Goal: Communication & Community: Participate in discussion

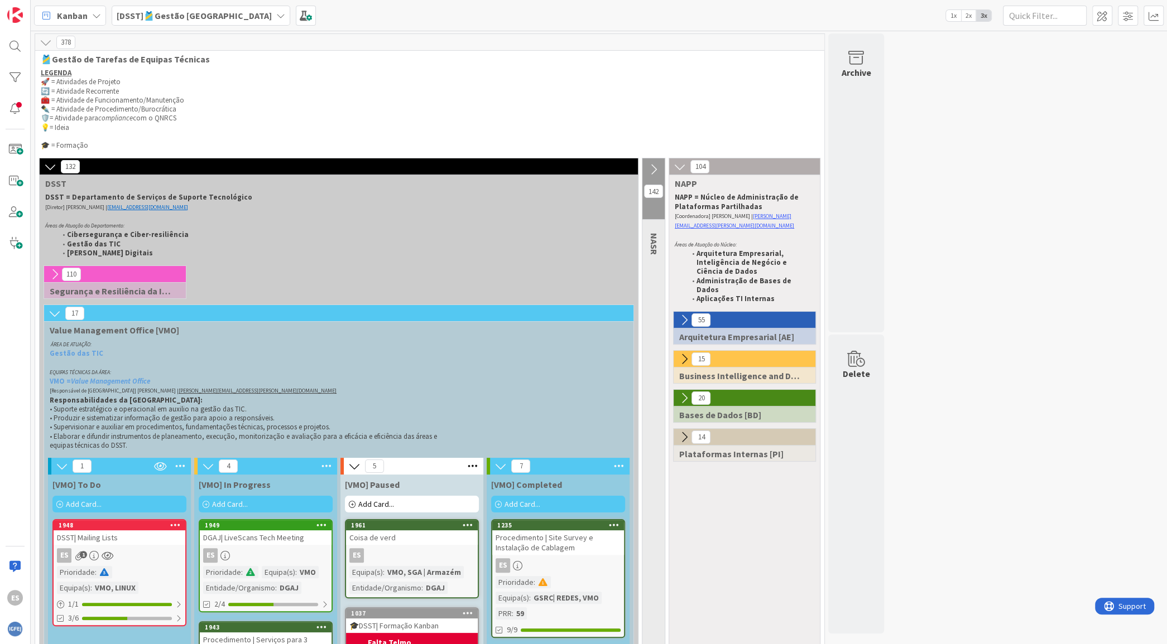
click at [145, 538] on div "DSST| Mailing Lists" at bounding box center [120, 538] width 132 height 15
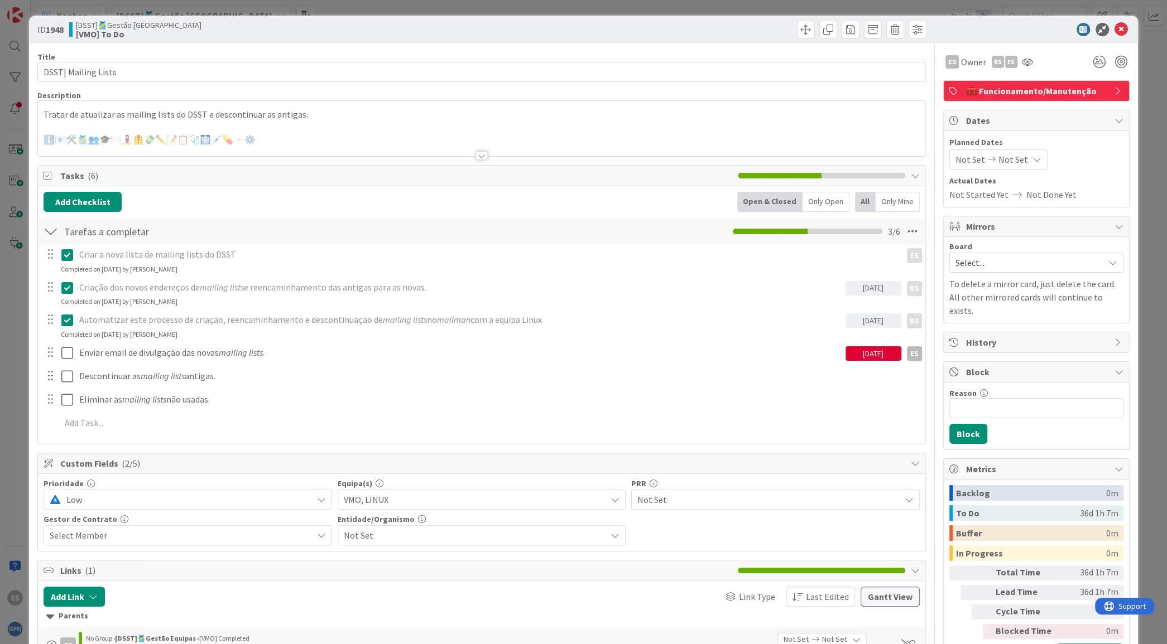
click at [379, 137] on div at bounding box center [481, 142] width 887 height 28
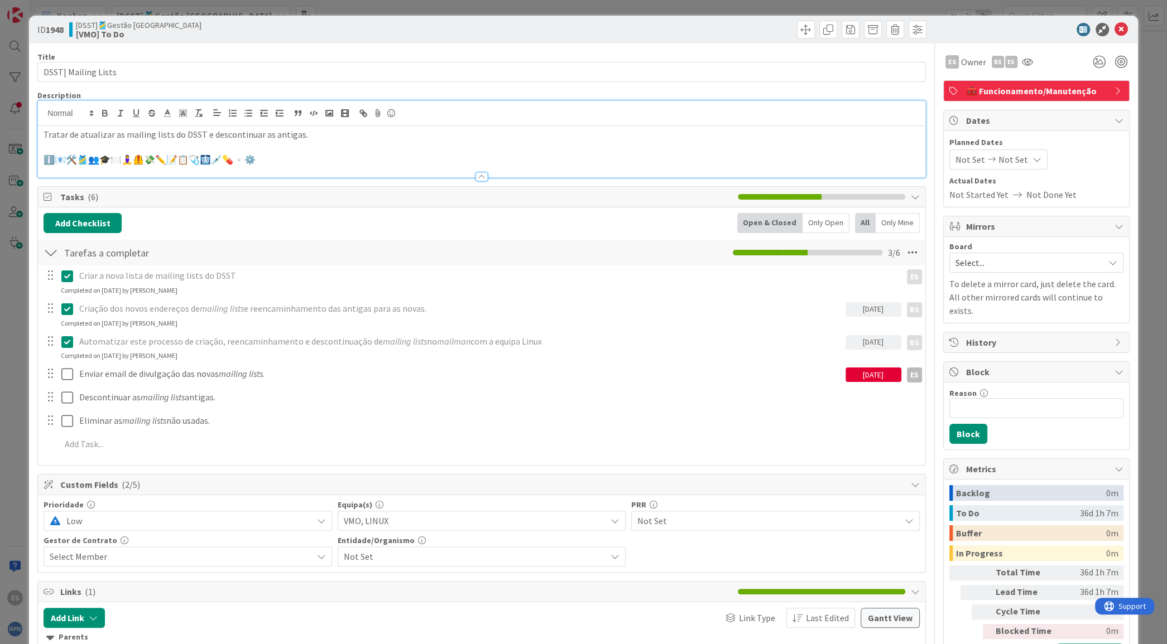
click at [365, 156] on p "ℹ️📧🛠️🎽👥🎓🍽️🧘‍♀️🦺💸✏️📝📋🩺🩻💉💊▫️⚙️" at bounding box center [481, 159] width 875 height 13
click at [395, 113] on icon at bounding box center [390, 113] width 13 height 16
click at [392, 112] on icon at bounding box center [390, 113] width 13 height 16
click at [391, 115] on icon at bounding box center [390, 113] width 13 height 16
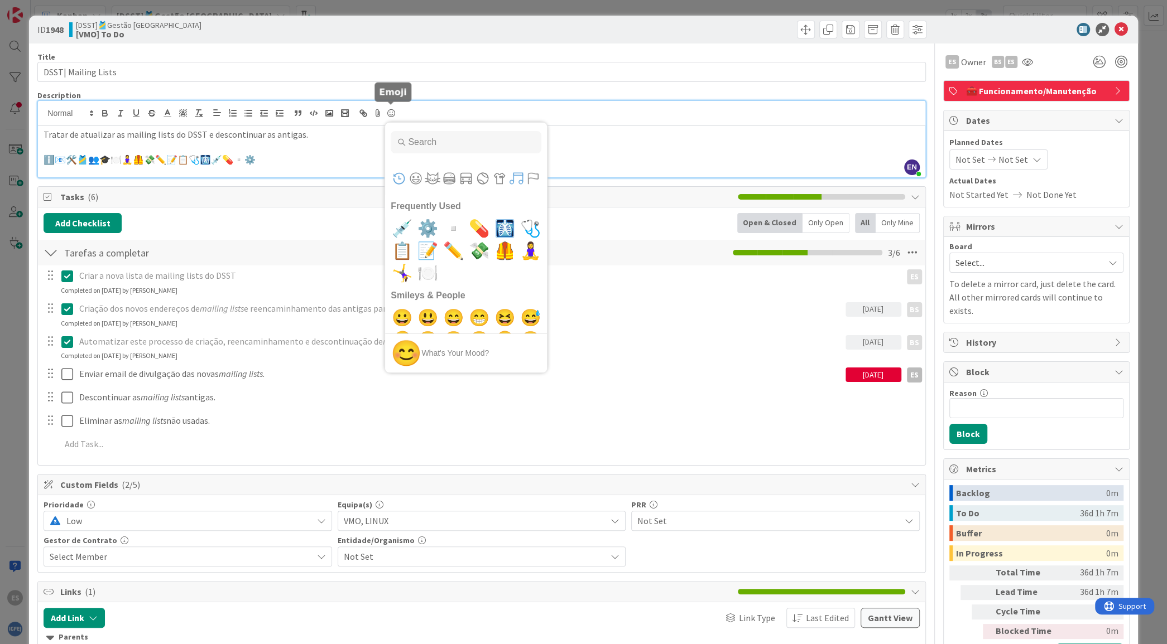
click at [516, 174] on button "Symbols" at bounding box center [516, 178] width 17 height 17
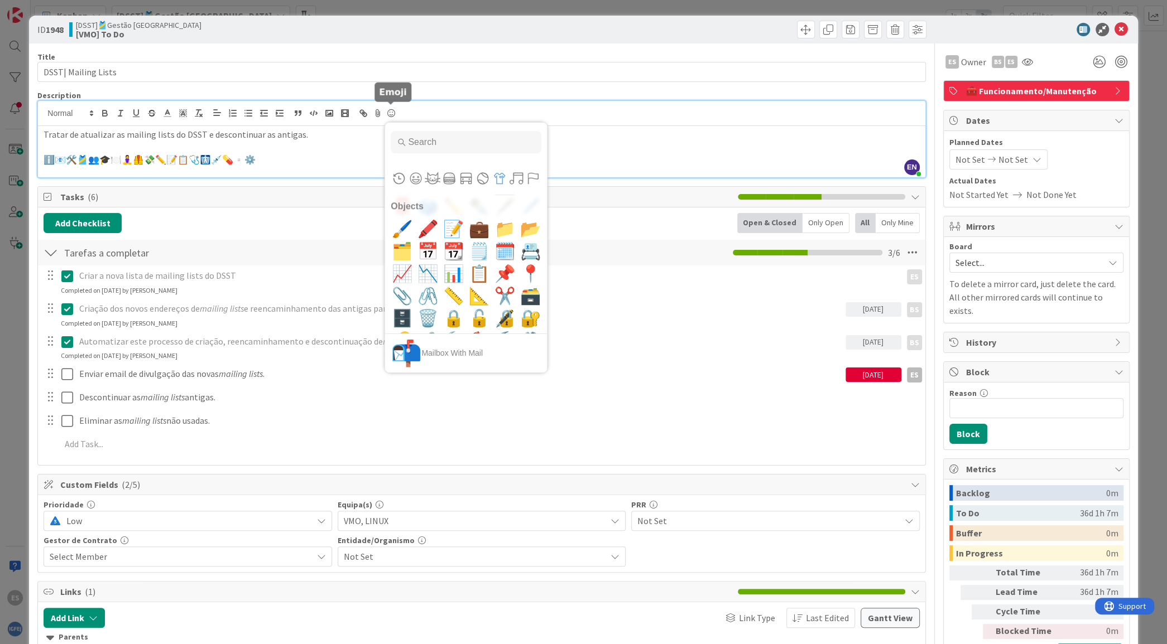
scroll to position [5120, 0]
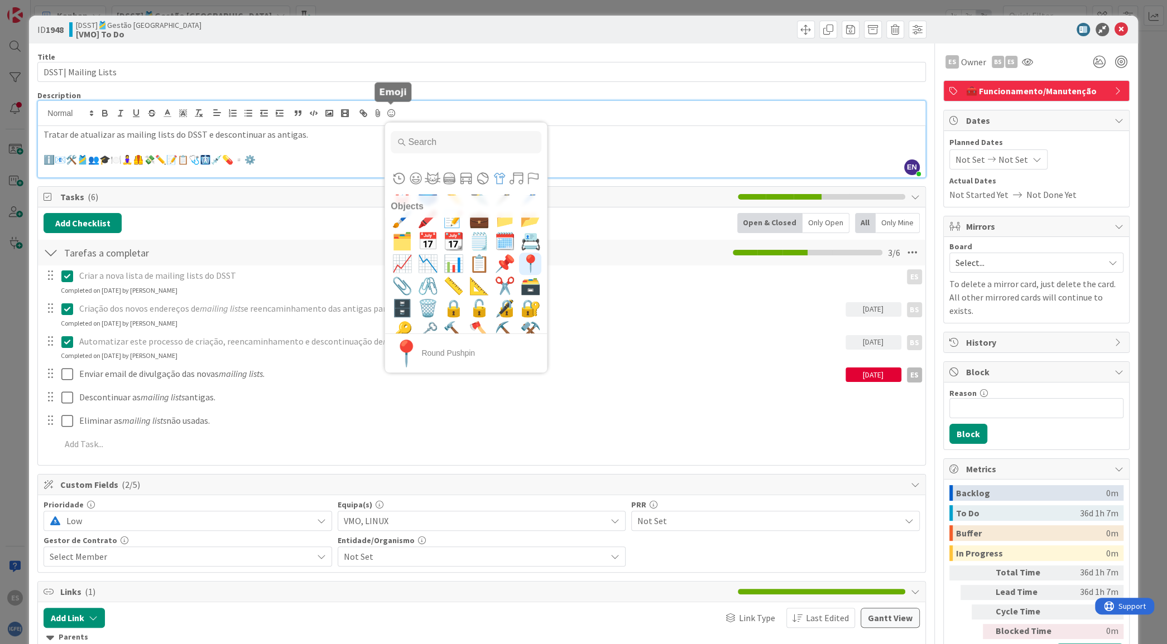
click at [517, 257] on span "📍" at bounding box center [530, 264] width 26 height 22
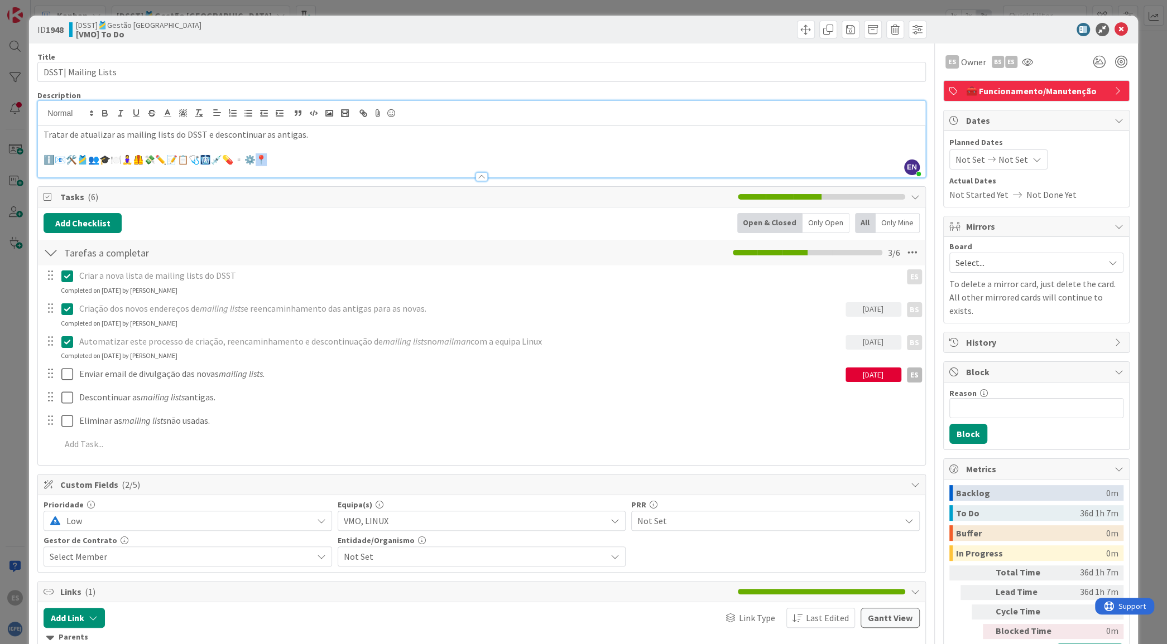
drag, startPoint x: 310, startPoint y: 158, endPoint x: 277, endPoint y: 157, distance: 32.4
click at [277, 157] on p "ℹ️📧🛠️🎽👥🎓🍽️🧘‍♀️🦺💸✏️📝📋🩺🩻💉💊▫️⚙️📍" at bounding box center [481, 159] width 875 height 13
copy p "ℹ️📧🛠️🎽👥🎓🍽️🧘‍♀️🦺💸✏️📝📋🩺🩻💉💊▫️⚙️📍"
click at [96, 161] on p "ℹ️📧🛠️🎽👥🎓🍽️🧘‍♀️🦺💸✏️📝📋🩺🩻💉💊▫️⚙️📍" at bounding box center [481, 159] width 875 height 13
copy p "️🧘"
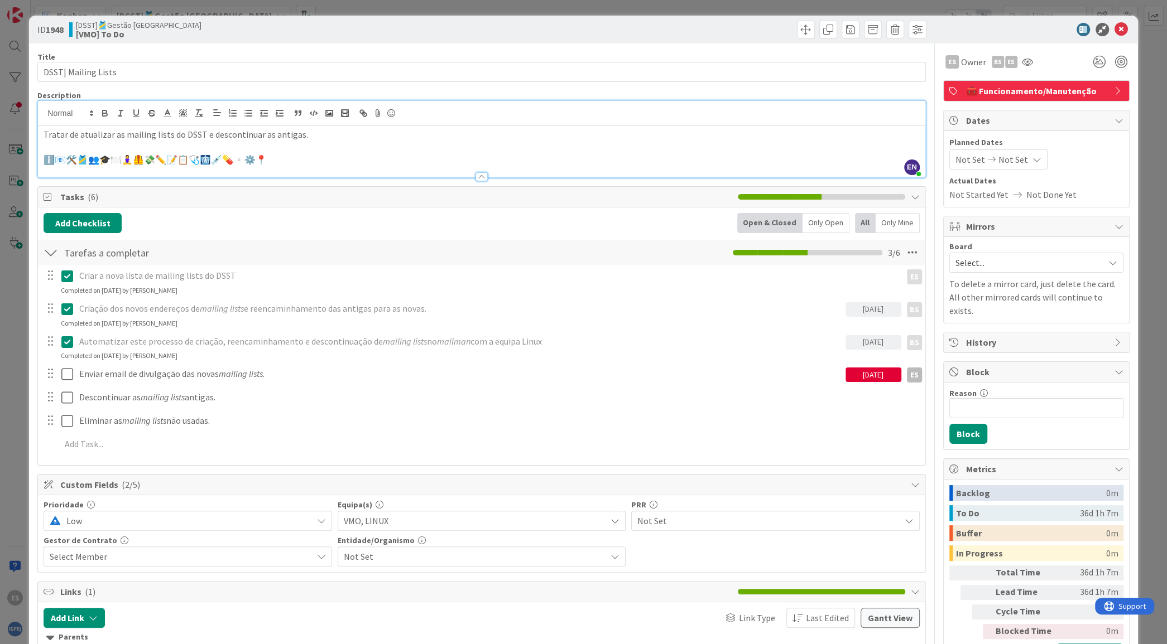
click at [111, 163] on p "ℹ️📧🛠️🎽👥🎓🍽️🧘‍♀️🦺💸✏️📝📋🩺🩻💉💊▫️⚙️📍" at bounding box center [481, 159] width 875 height 13
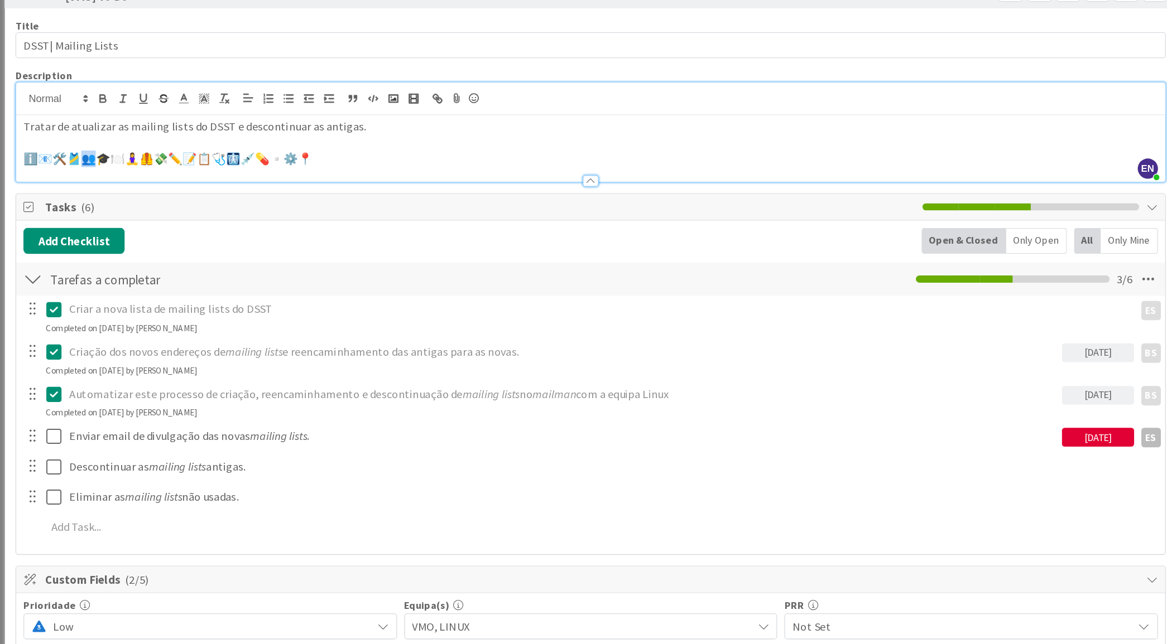
drag, startPoint x: 104, startPoint y: 162, endPoint x: 96, endPoint y: 161, distance: 8.4
click at [96, 161] on p "ℹ️📧🛠️🎽👥🎓🍽️🧘‍♀️🦺💸✏️📝📋🩺🩻💉💊▫️⚙️📍" at bounding box center [481, 159] width 875 height 13
copy p "️🧘"
click at [333, 166] on div at bounding box center [481, 172] width 887 height 12
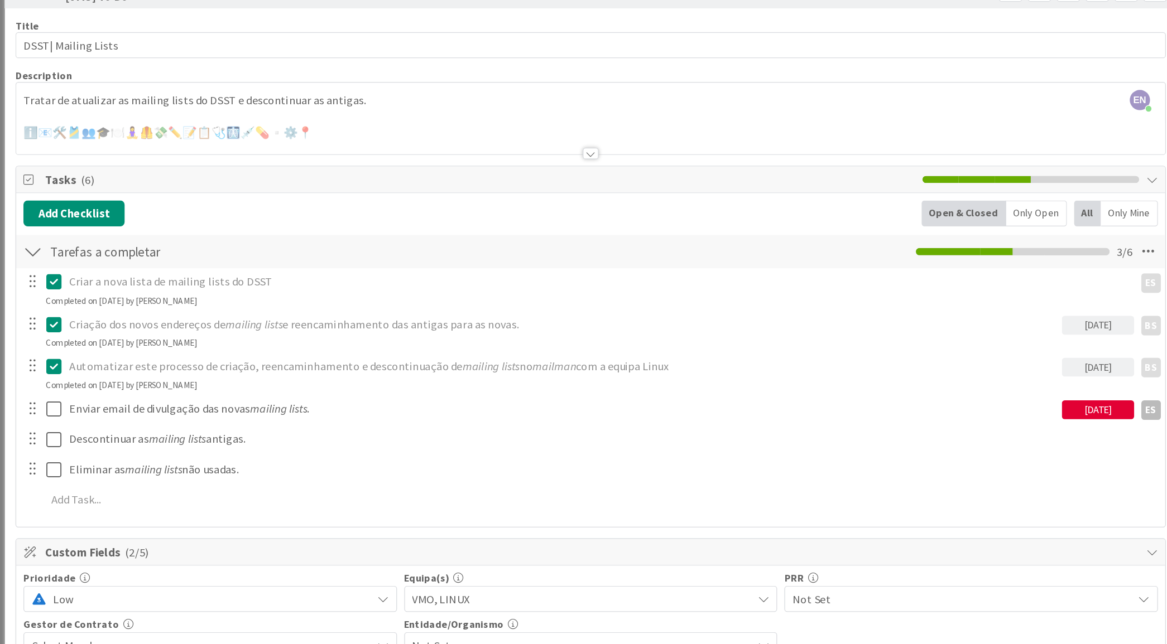
click at [326, 135] on div at bounding box center [481, 142] width 887 height 28
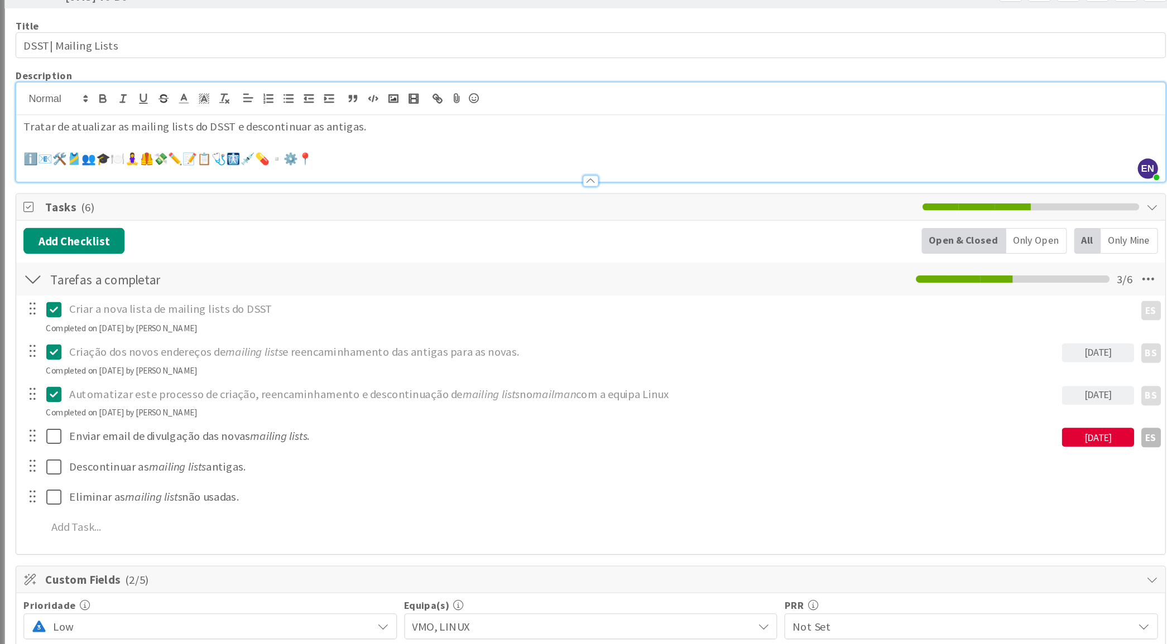
click at [314, 161] on p "ℹ️📧🛠️🎽👥🎓🍽️🧘‍♀️🦺💸✏️📝📋🩺🩻💉💊▫️⚙️📍" at bounding box center [481, 159] width 875 height 13
click at [397, 111] on icon at bounding box center [390, 113] width 13 height 16
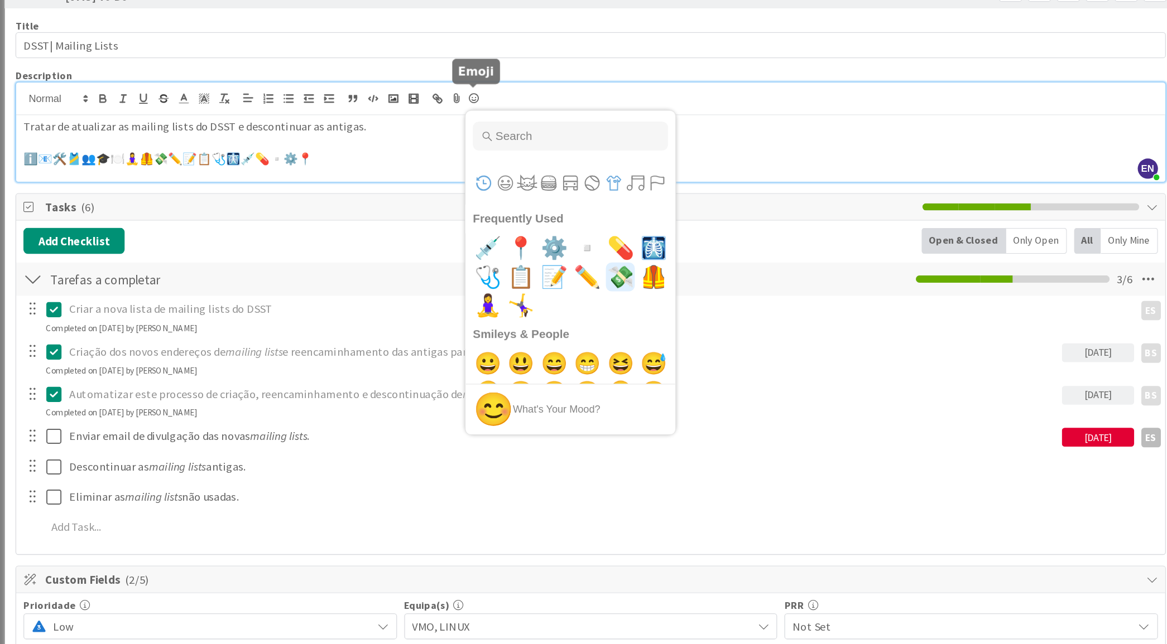
click at [499, 177] on button "Objects" at bounding box center [499, 178] width 17 height 17
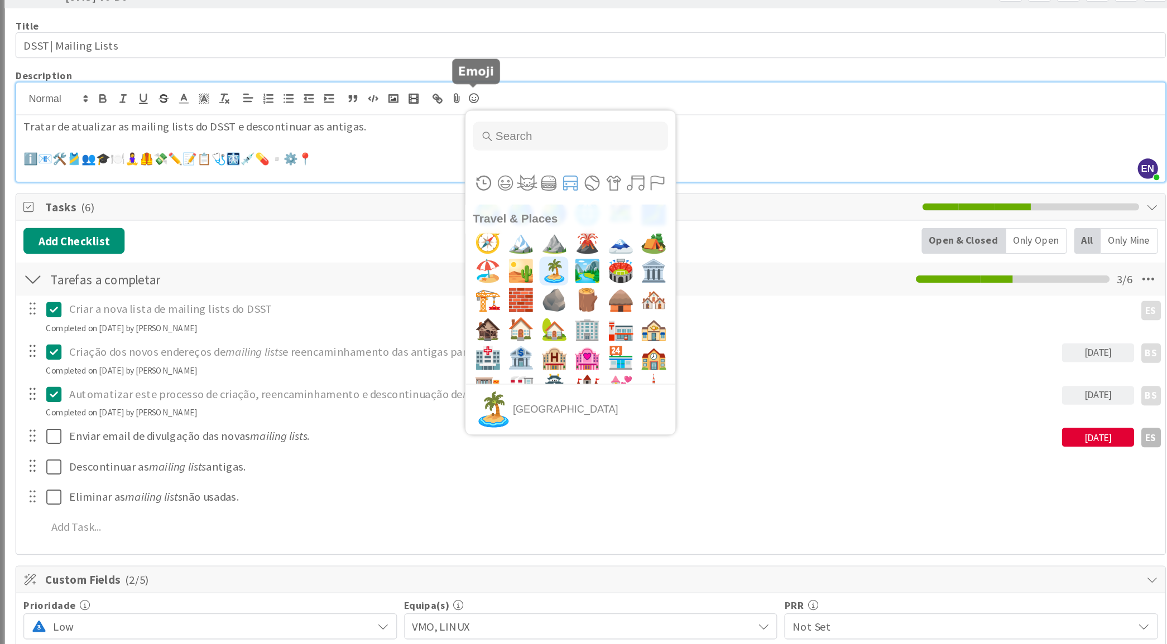
scroll to position [3343, 0]
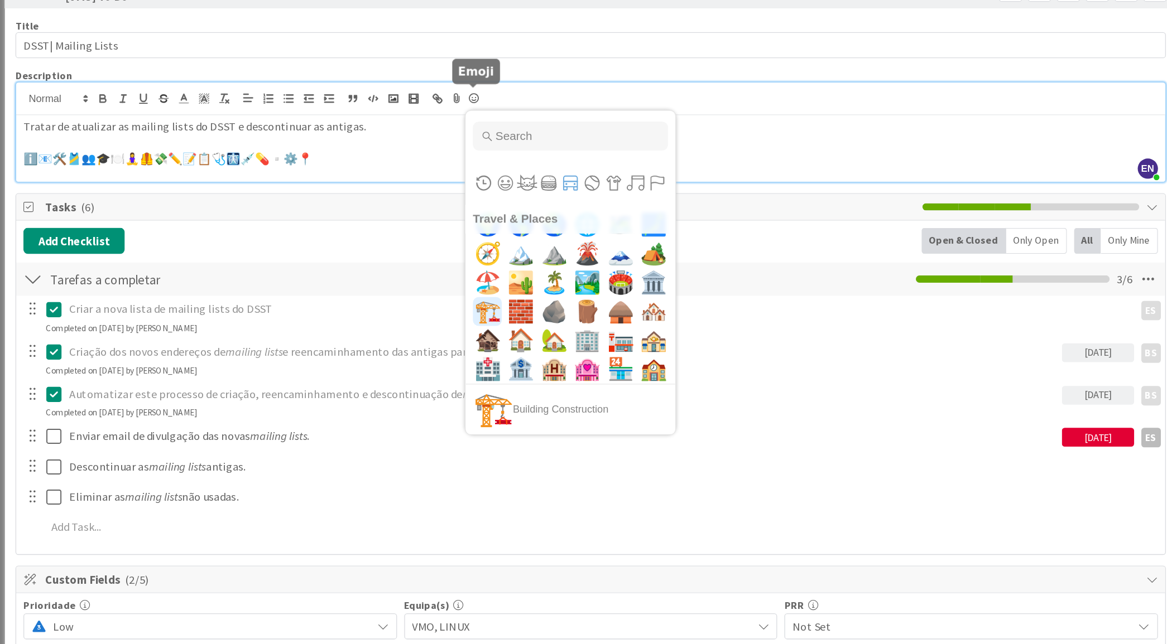
click at [395, 272] on span "🏗️" at bounding box center [402, 278] width 26 height 22
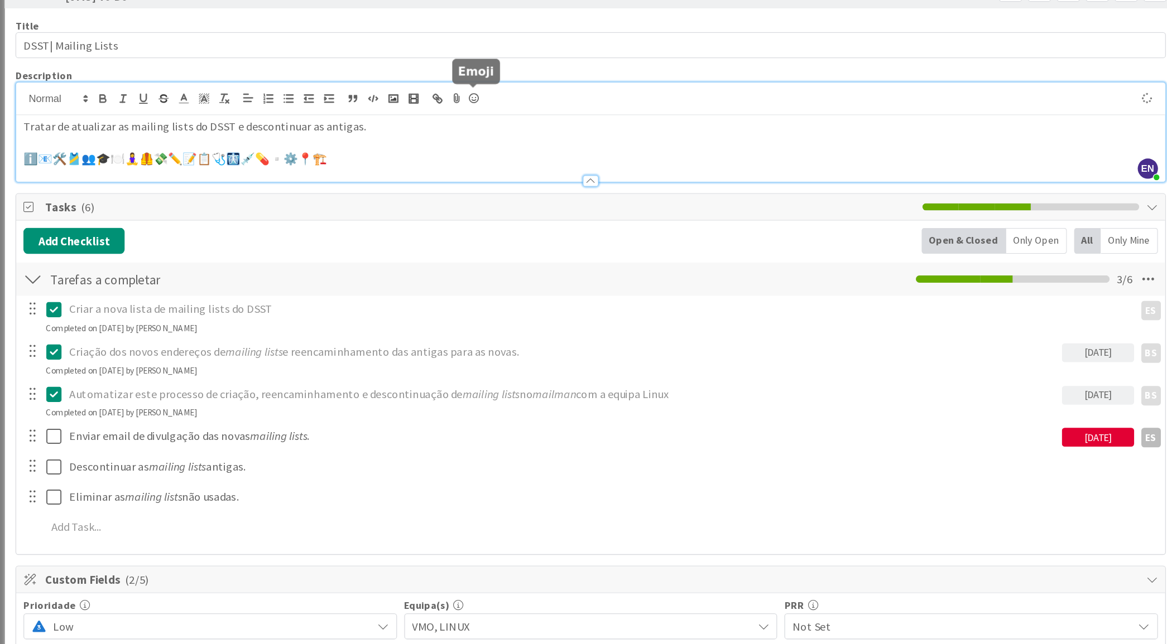
click at [389, 114] on icon at bounding box center [390, 113] width 13 height 16
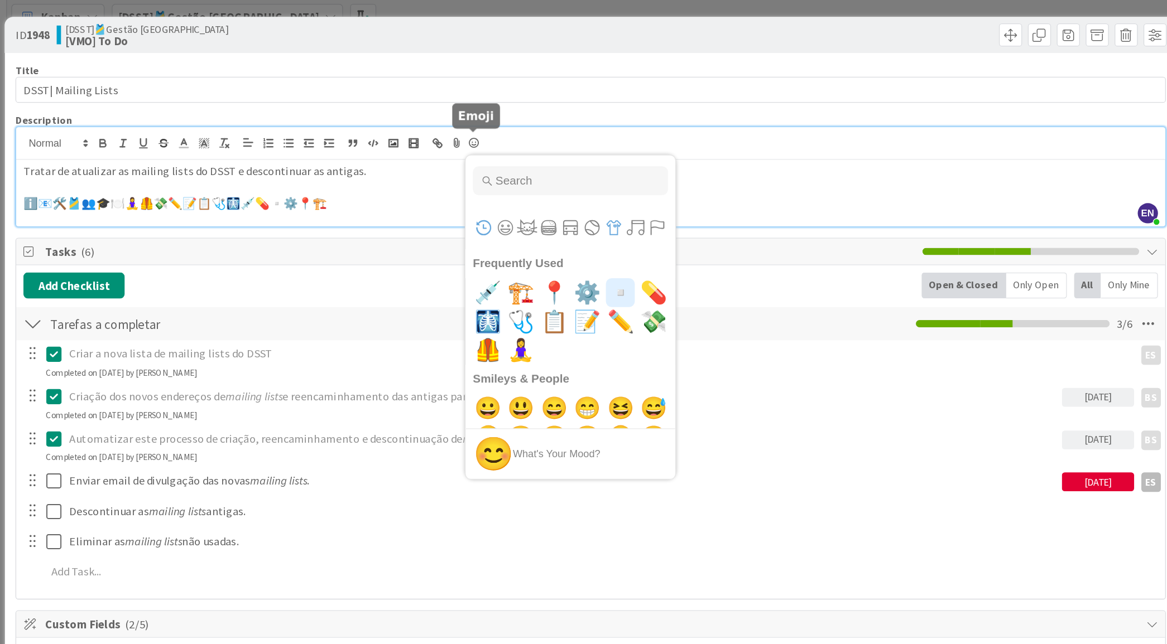
click at [494, 181] on button "Objects" at bounding box center [499, 178] width 17 height 17
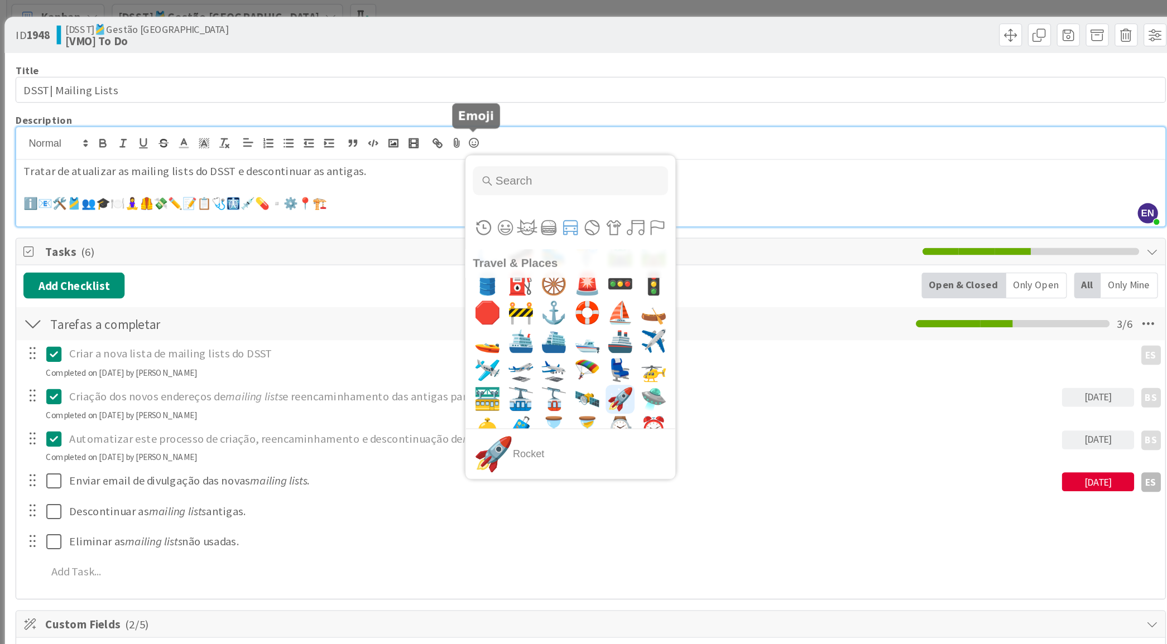
scroll to position [3733, 0]
click at [492, 273] on span "🚢" at bounding box center [505, 268] width 26 height 22
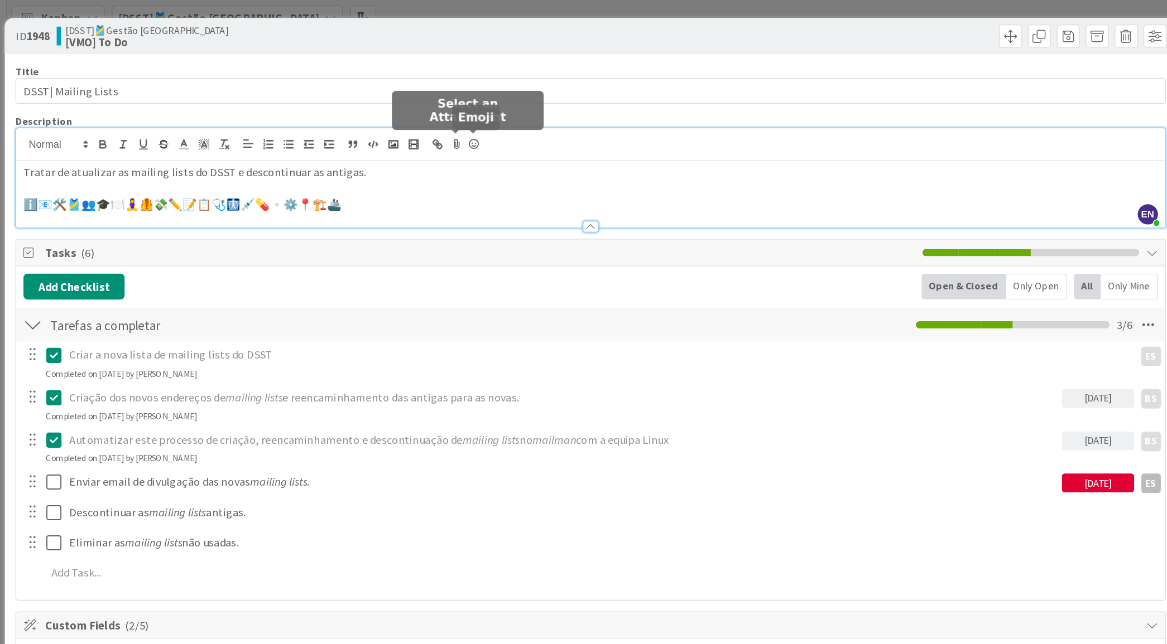
click at [392, 113] on icon at bounding box center [390, 113] width 13 height 16
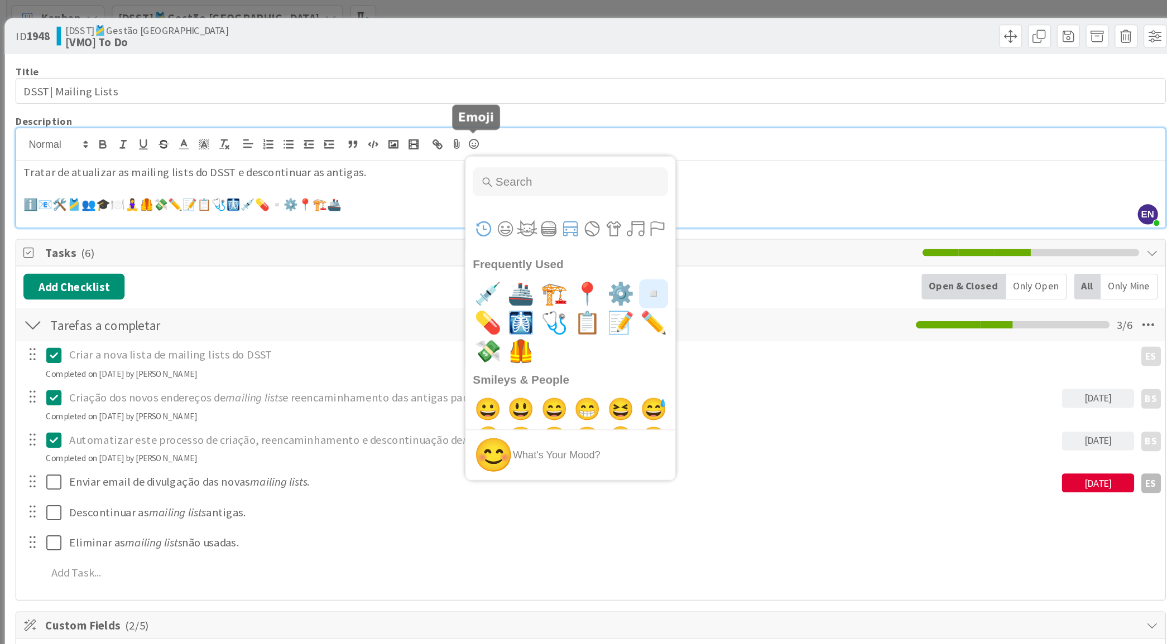
click at [461, 177] on button "Travel & Places" at bounding box center [466, 178] width 17 height 17
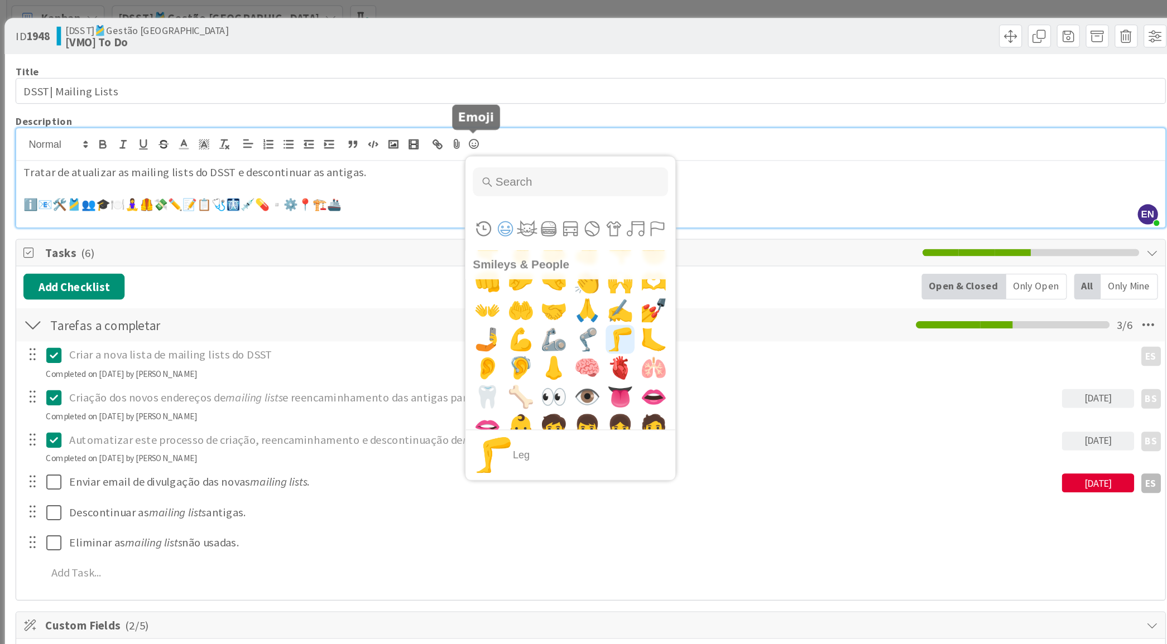
scroll to position [836, 0]
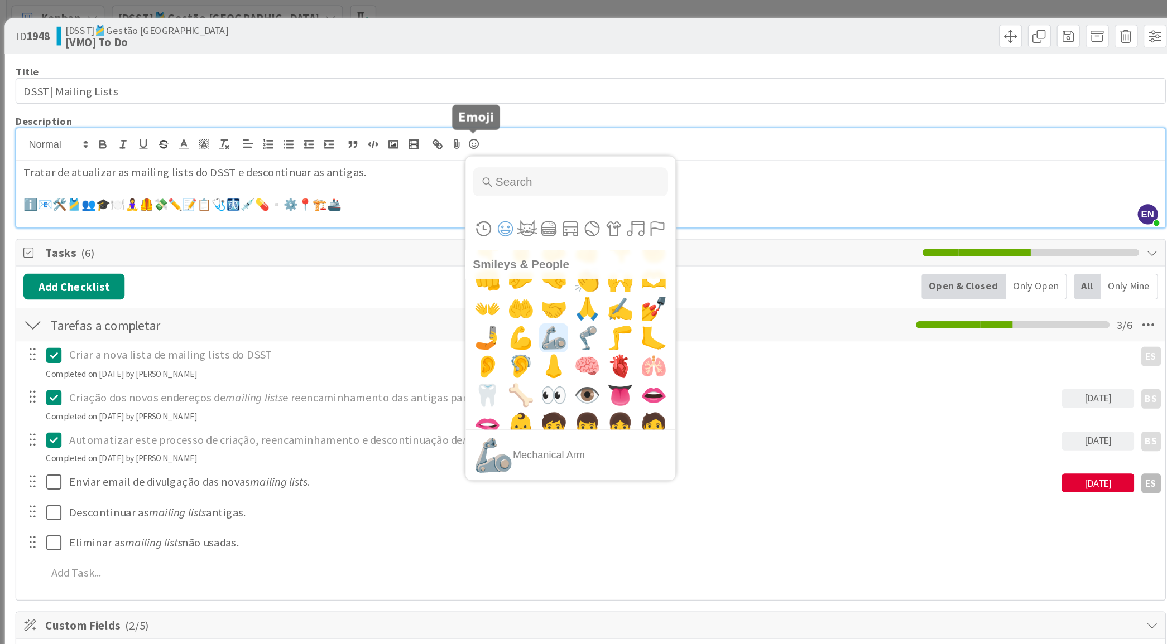
click at [446, 270] on span "🦾" at bounding box center [453, 263] width 26 height 22
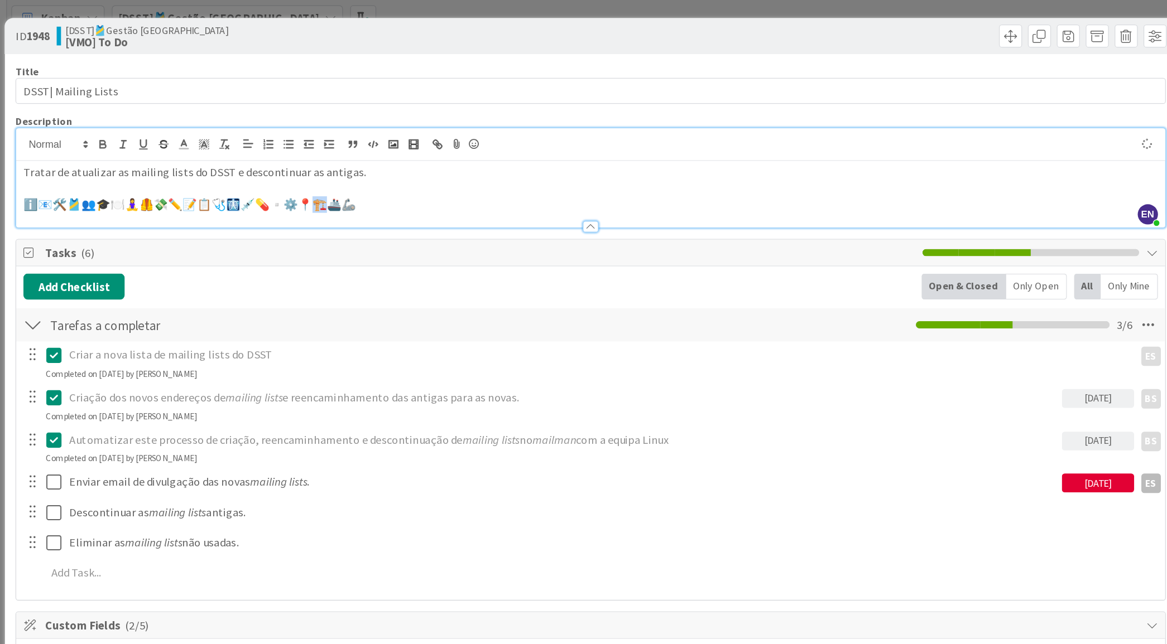
drag, startPoint x: 300, startPoint y: 160, endPoint x: 289, endPoint y: 160, distance: 11.2
click at [289, 160] on p "ℹ️📧🛠️🎽👥🎓🍽️🧘‍♀️🦺💸✏️📝📋🩺🩻💉💊▫️⚙️📍🏗️🚢🦾" at bounding box center [481, 159] width 875 height 13
copy p "ℹ️📧🛠️🎽👥🎓🍽️🧘‍♀️🦺💸✏️📝📋🩺🩻💉💊▫️⚙️📍🏗️🚢🦾"
